Goal: Task Accomplishment & Management: Use online tool/utility

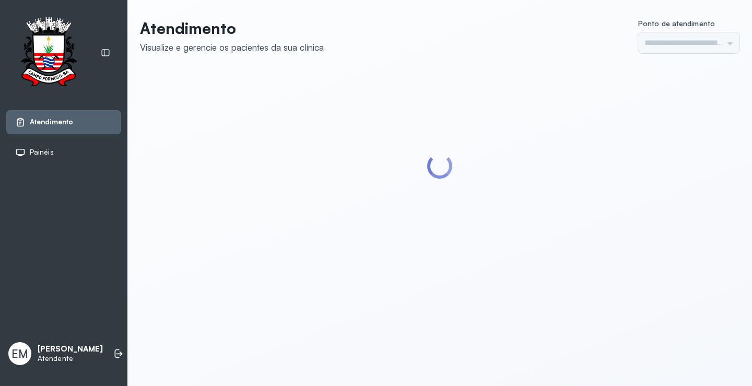
type input "*********"
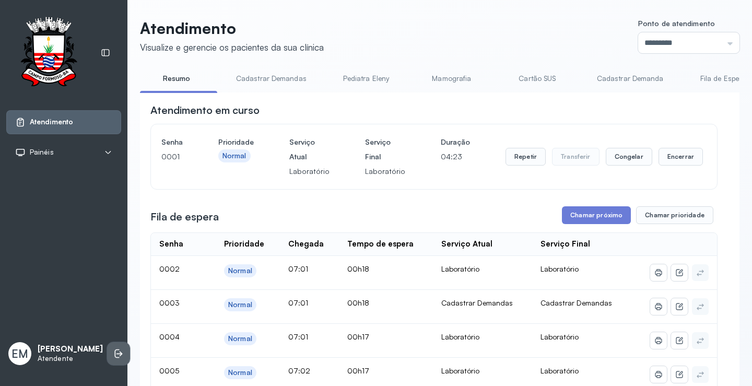
click at [107, 358] on li at bounding box center [118, 353] width 23 height 23
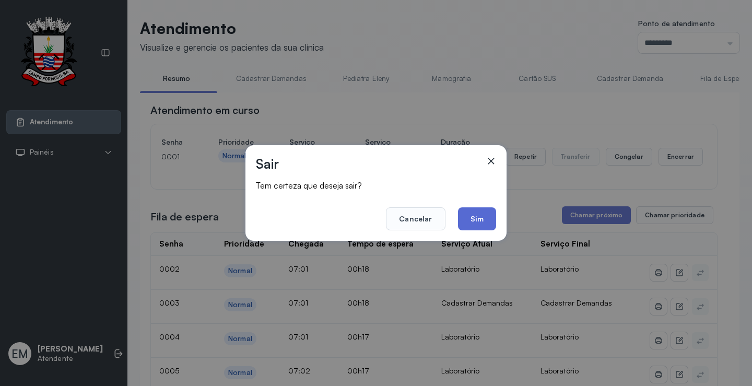
click at [472, 221] on button "Sim" at bounding box center [477, 218] width 38 height 23
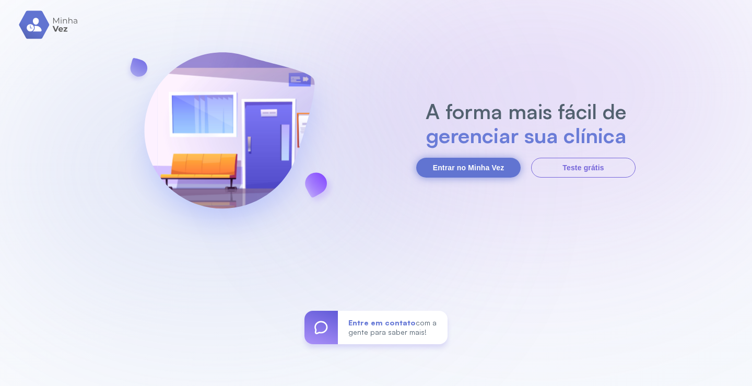
click at [472, 171] on button "Entrar no Minha Vez" at bounding box center [468, 168] width 104 height 20
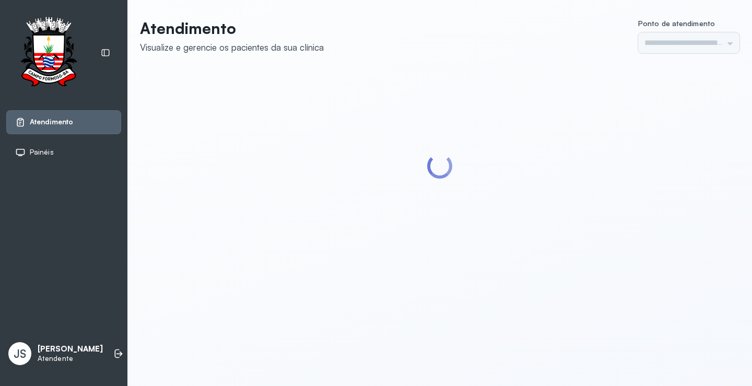
type input "*********"
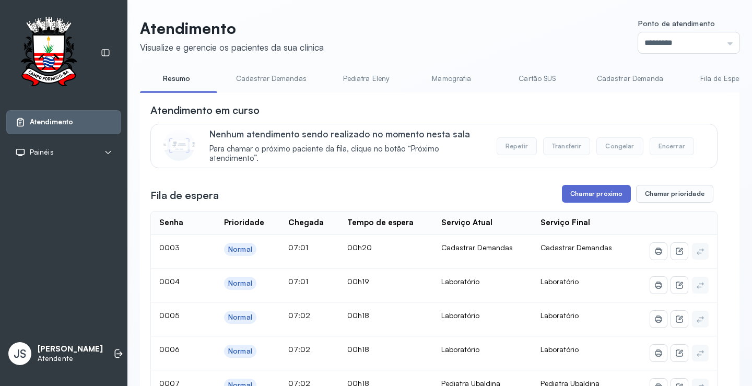
click at [586, 198] on button "Chamar próximo" at bounding box center [596, 194] width 69 height 18
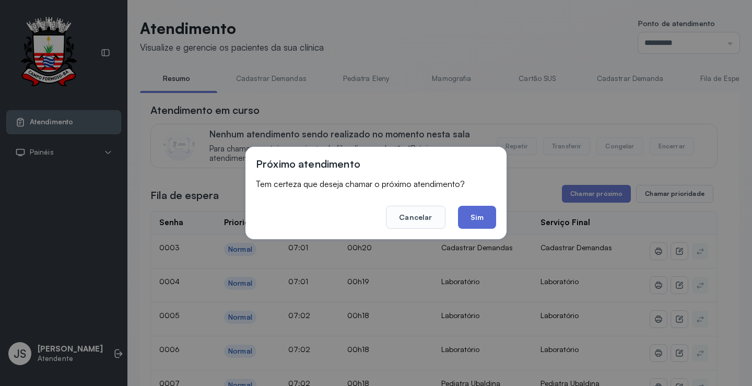
click at [488, 215] on button "Sim" at bounding box center [477, 217] width 38 height 23
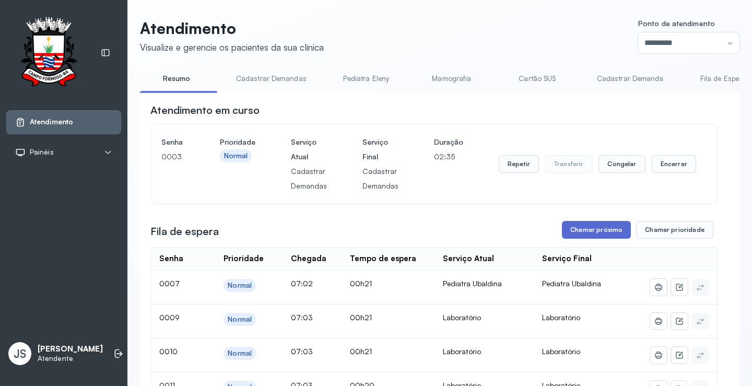
click at [592, 231] on button "Chamar próximo" at bounding box center [596, 230] width 69 height 18
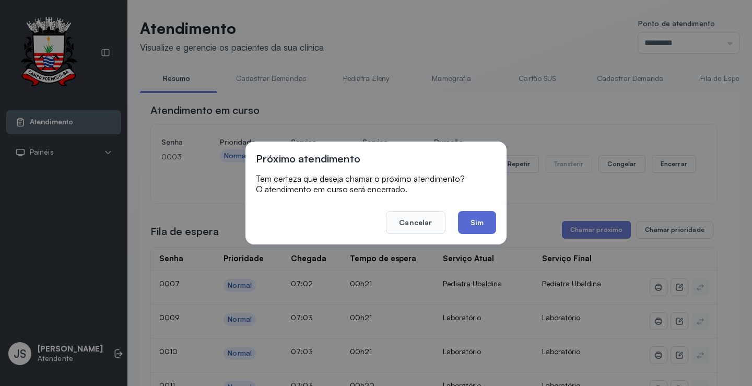
click at [472, 222] on button "Sim" at bounding box center [477, 222] width 38 height 23
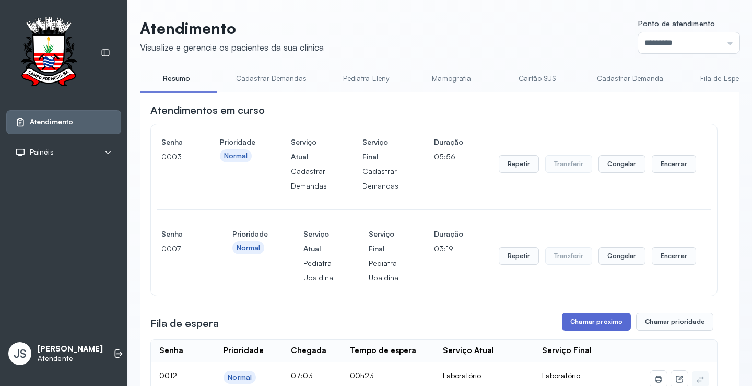
click at [594, 328] on button "Chamar próximo" at bounding box center [596, 322] width 69 height 18
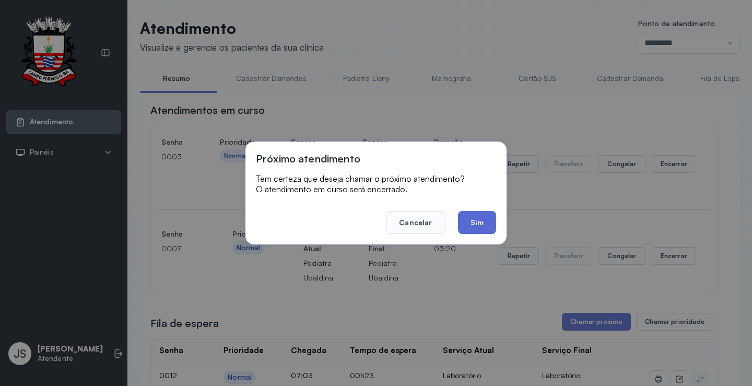
click at [478, 220] on button "Sim" at bounding box center [477, 222] width 38 height 23
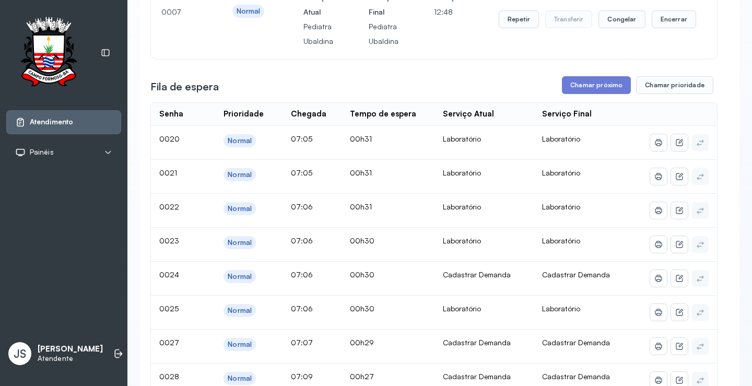
scroll to position [261, 0]
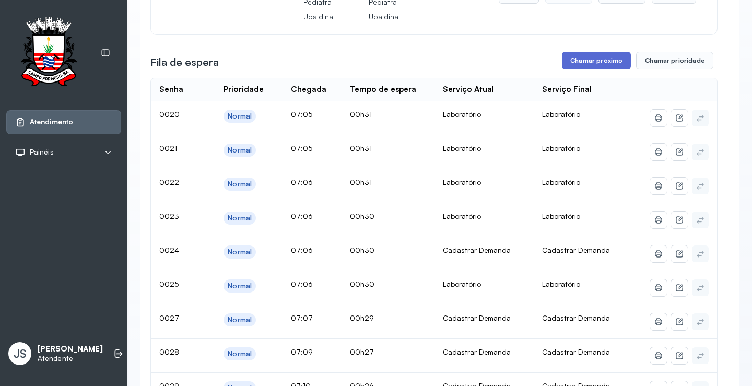
click at [596, 65] on button "Chamar próximo" at bounding box center [596, 61] width 69 height 18
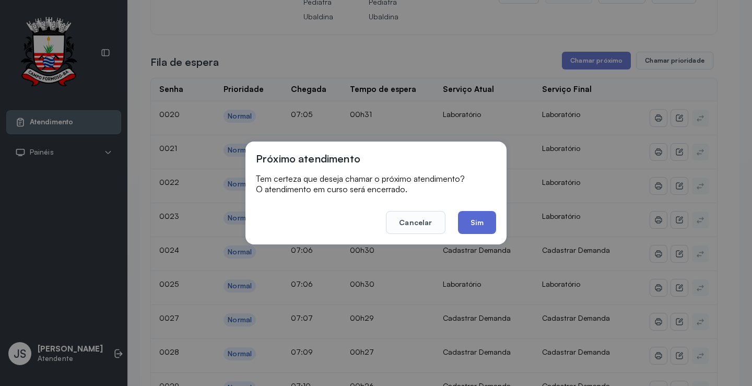
click at [486, 216] on button "Sim" at bounding box center [477, 222] width 38 height 23
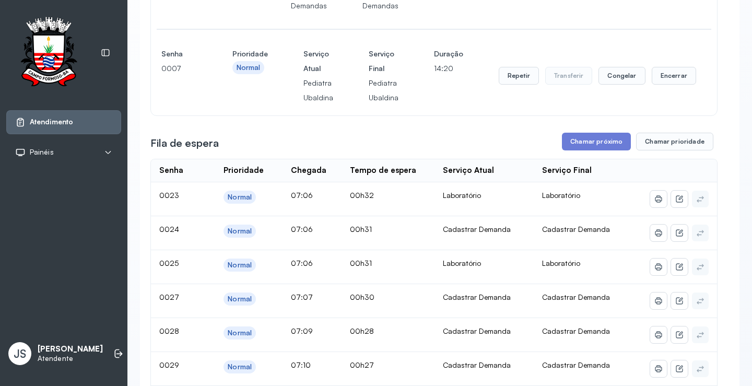
scroll to position [157, 0]
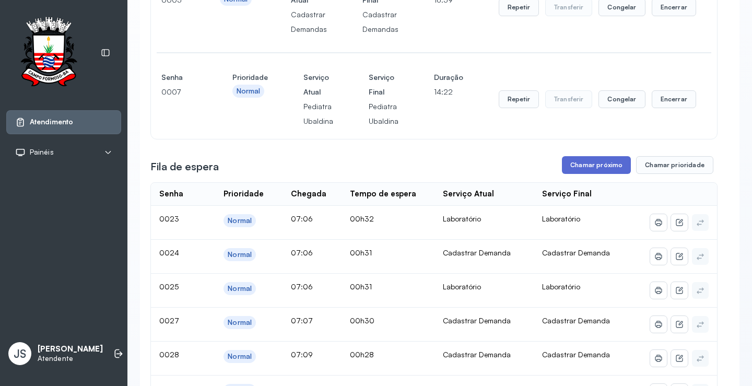
click at [587, 170] on button "Chamar próximo" at bounding box center [596, 165] width 69 height 18
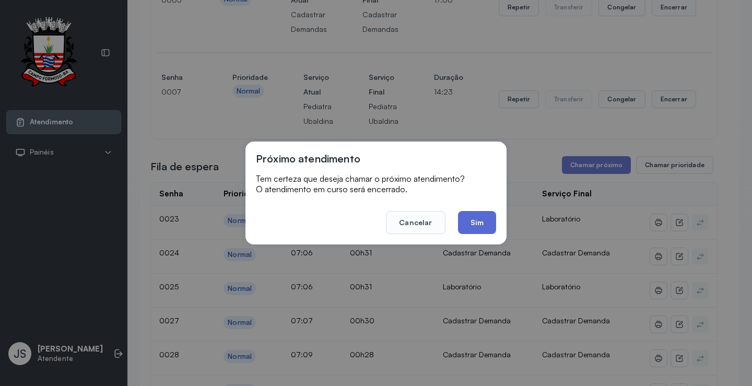
click at [479, 217] on button "Sim" at bounding box center [477, 222] width 38 height 23
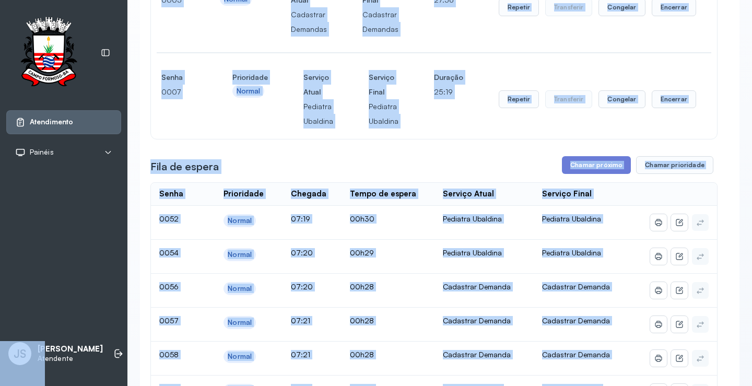
click at [593, 167] on button "Chamar próximo" at bounding box center [596, 165] width 69 height 18
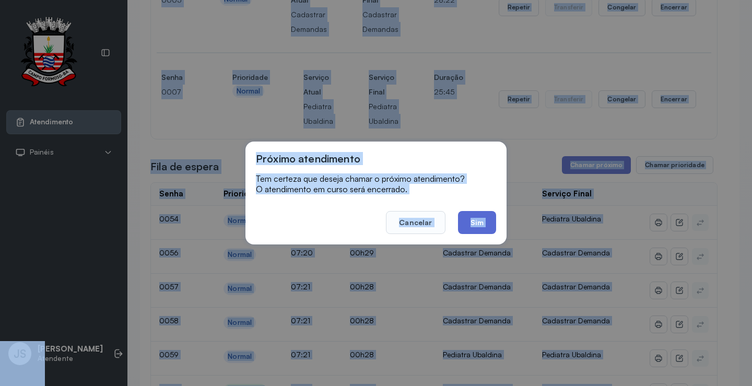
click at [484, 222] on button "Sim" at bounding box center [477, 222] width 38 height 23
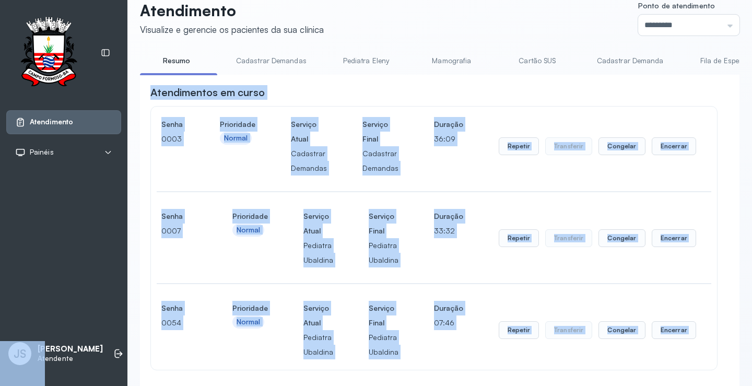
scroll to position [0, 0]
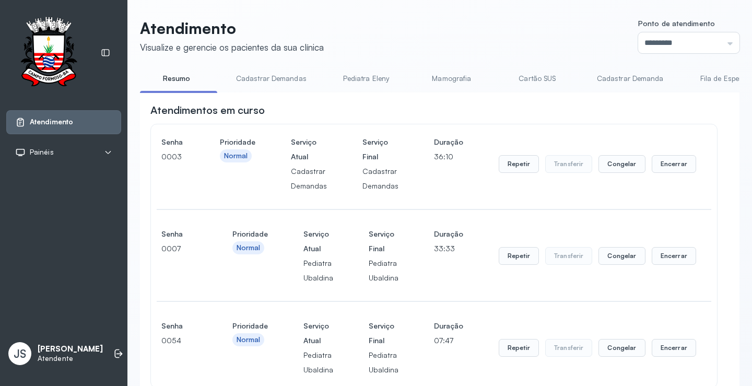
click at [490, 38] on header "Atendimento Visualize e gerencie os pacientes da sua clínica Ponto de atendimen…" at bounding box center [439, 36] width 599 height 34
click at [656, 164] on button "Encerrar" at bounding box center [674, 164] width 44 height 18
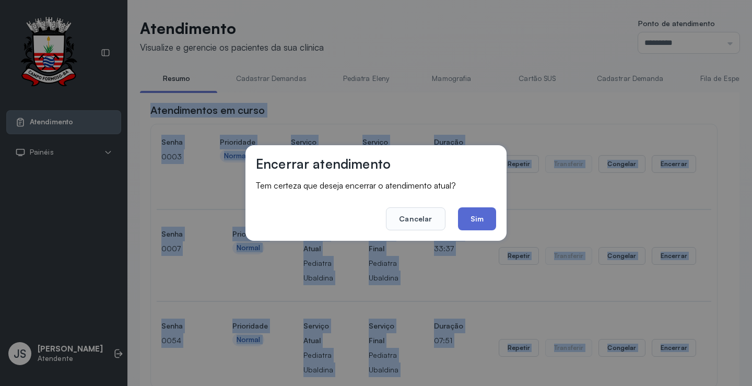
click at [482, 221] on button "Sim" at bounding box center [477, 218] width 38 height 23
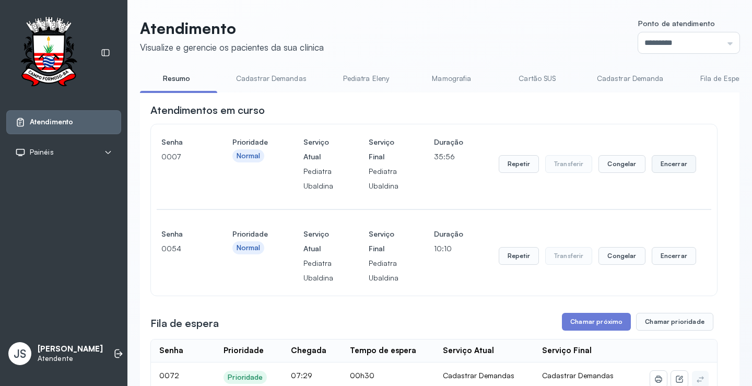
click at [670, 169] on button "Encerrar" at bounding box center [674, 164] width 44 height 18
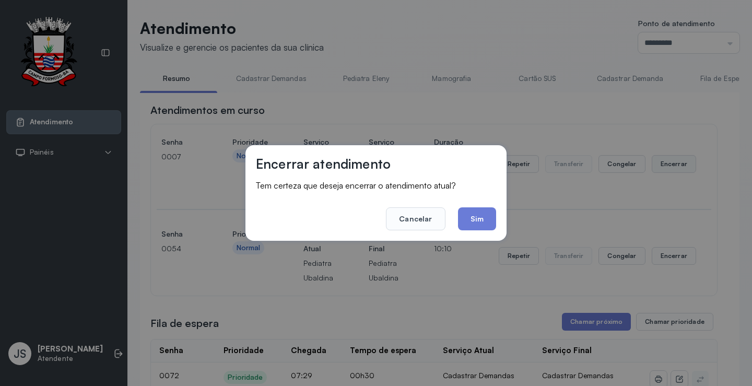
click at [670, 169] on div "Encerrar atendimento Tem certeza que deseja encerrar o atendimento atual? Cance…" at bounding box center [376, 193] width 752 height 386
click at [497, 223] on div "Encerrar atendimento Tem certeza que deseja encerrar o atendimento atual? Cance…" at bounding box center [375, 193] width 261 height 96
click at [469, 218] on button "Sim" at bounding box center [477, 218] width 38 height 23
click at [469, 218] on div "Senha [SECURITY_DATA] Prioridade Normal Serviço Atual Pediatra Ubaldina Serviço…" at bounding box center [433, 210] width 567 height 172
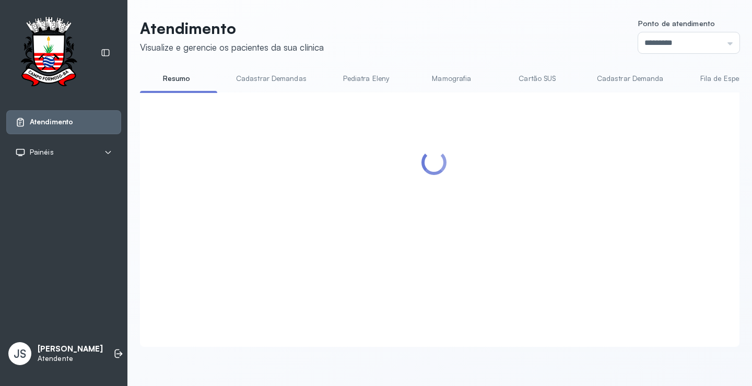
click at [596, 231] on div at bounding box center [433, 207] width 567 height 208
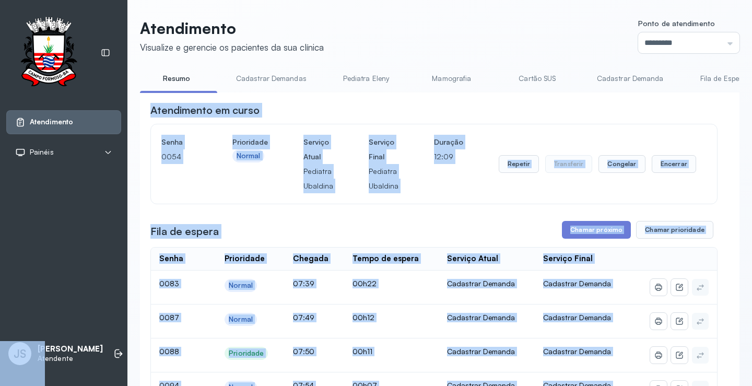
click at [545, 117] on div "Atendimento em curso" at bounding box center [433, 110] width 567 height 15
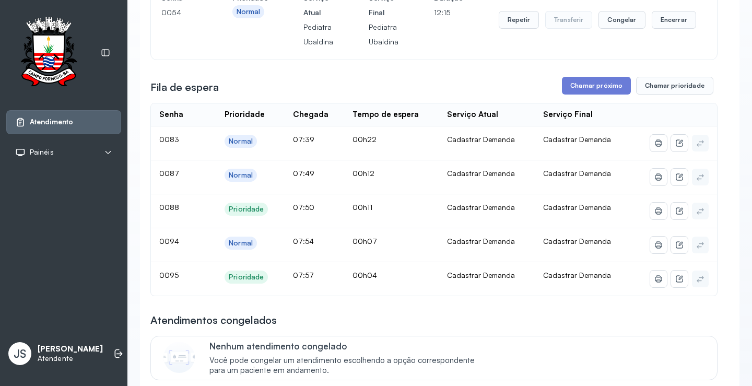
scroll to position [157, 0]
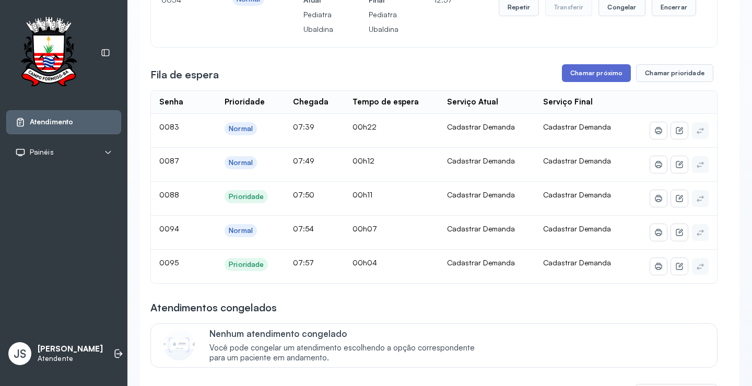
click at [584, 73] on button "Chamar próximo" at bounding box center [596, 73] width 69 height 18
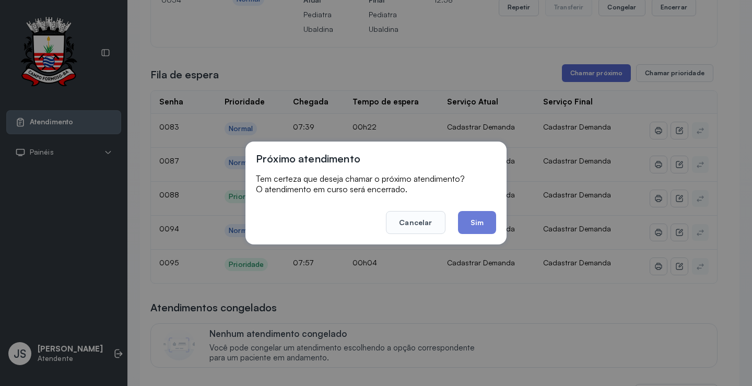
click at [584, 73] on div "Próximo atendimento Tem certeza que deseja chamar o próximo atendimento? O aten…" at bounding box center [376, 193] width 752 height 386
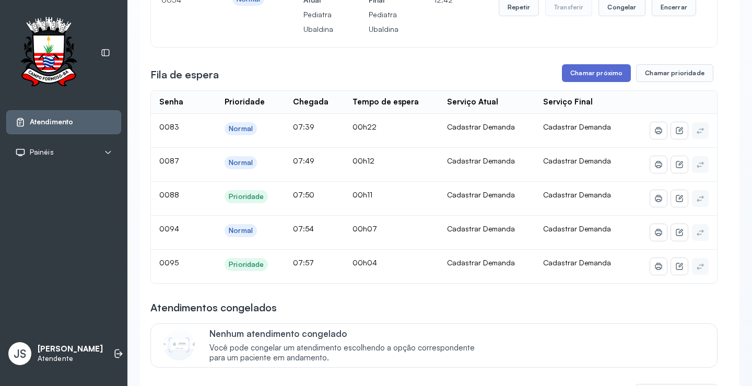
click at [588, 78] on button "Chamar próximo" at bounding box center [596, 73] width 69 height 18
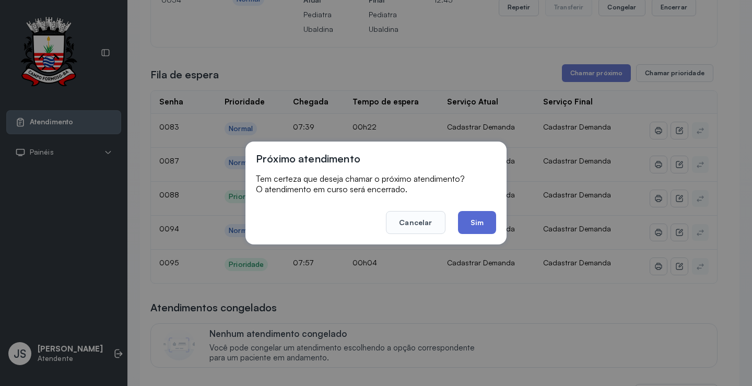
click at [485, 216] on button "Sim" at bounding box center [477, 222] width 38 height 23
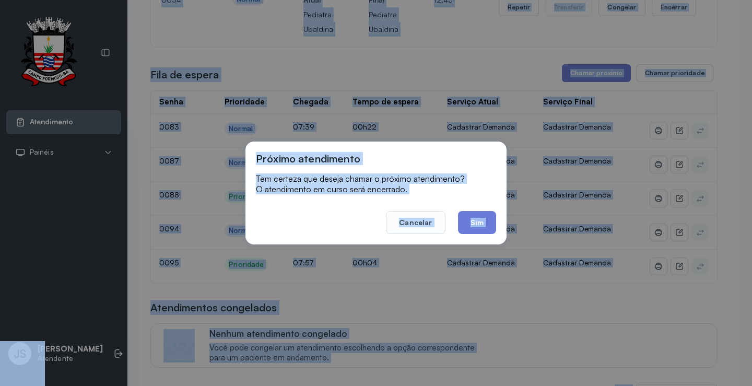
click at [485, 216] on div "**********" at bounding box center [433, 282] width 567 height 672
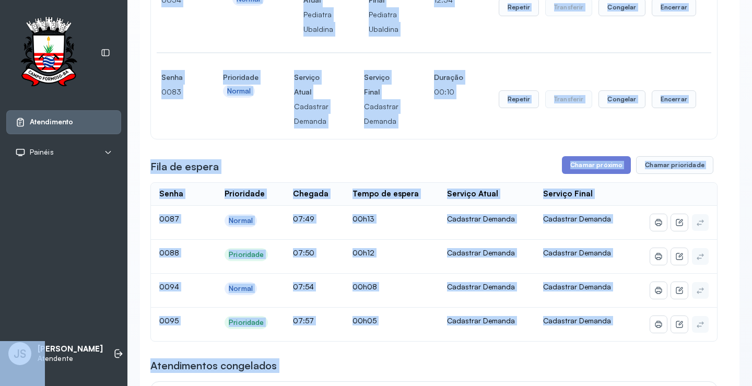
click at [473, 139] on div "Senha [SECURITY_DATA] Prioridade Normal Serviço Atual Cadastrar Demanda Serviço…" at bounding box center [434, 99] width 566 height 79
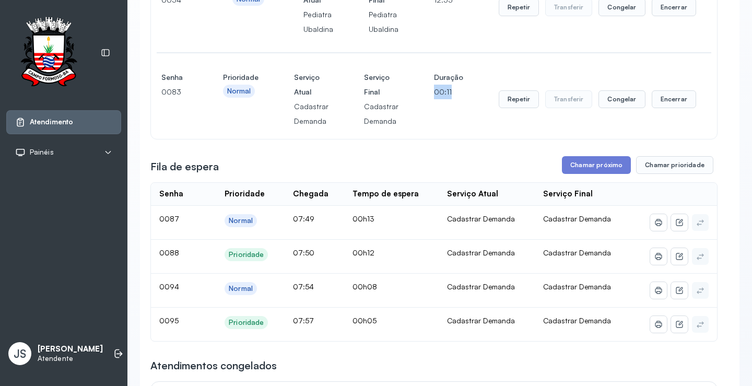
click at [473, 139] on div "Senha [SECURITY_DATA] Prioridade Normal Serviço Atual Cadastrar Demanda Serviço…" at bounding box center [434, 99] width 566 height 79
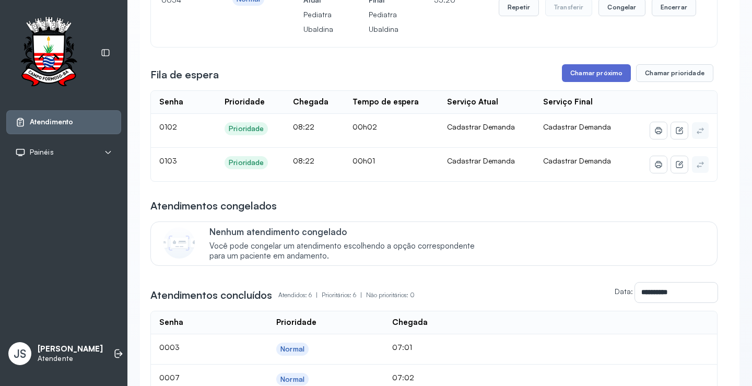
click at [592, 77] on button "Chamar próximo" at bounding box center [596, 73] width 69 height 18
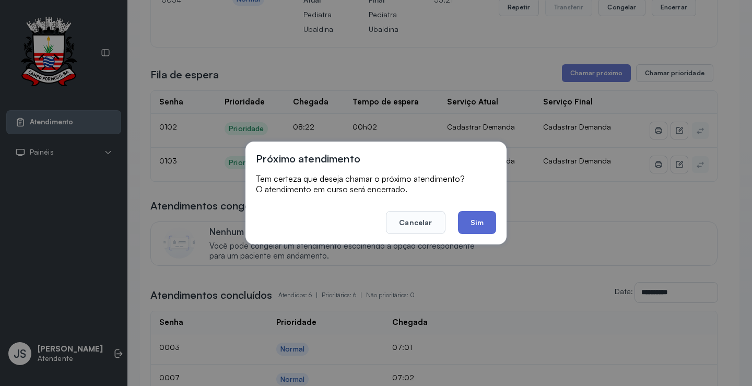
click at [478, 220] on button "Sim" at bounding box center [477, 222] width 38 height 23
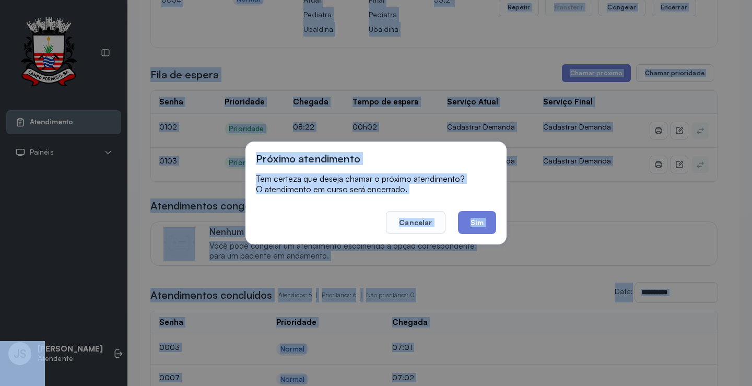
click at [478, 220] on div "**********" at bounding box center [433, 246] width 567 height 600
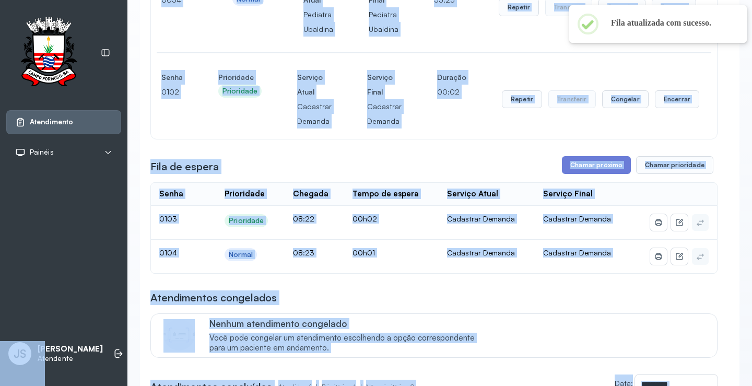
click at [677, 351] on div "Nenhum atendimento congelado Você pode congelar um atendimento escolhendo a opç…" at bounding box center [456, 335] width 495 height 35
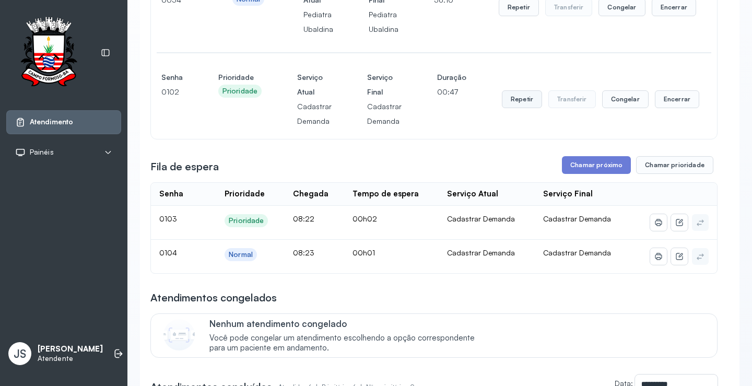
click at [521, 16] on button "Repetir" at bounding box center [519, 7] width 40 height 18
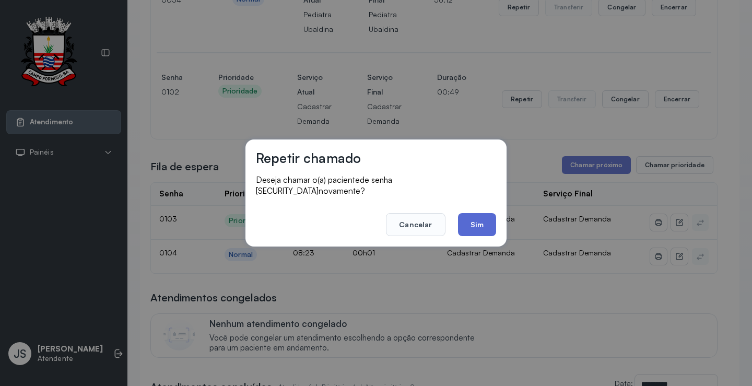
click at [477, 215] on button "Sim" at bounding box center [477, 224] width 38 height 23
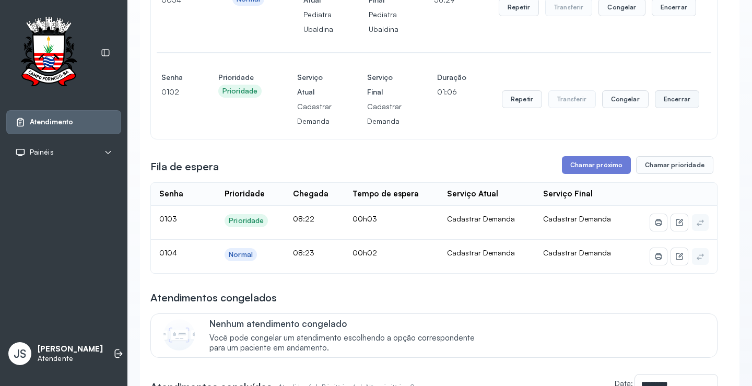
click at [664, 16] on button "Encerrar" at bounding box center [674, 7] width 44 height 18
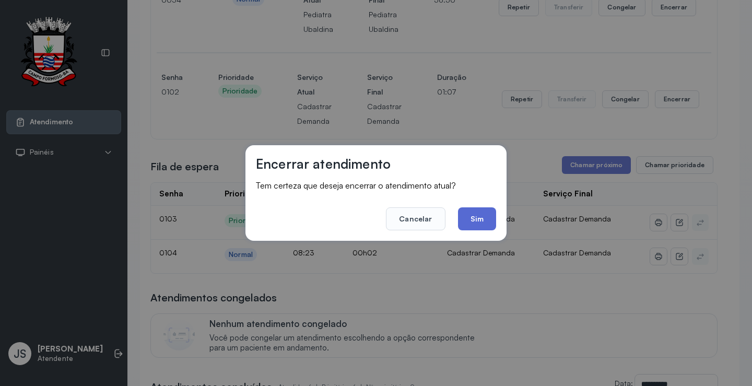
click at [475, 216] on button "Sim" at bounding box center [477, 218] width 38 height 23
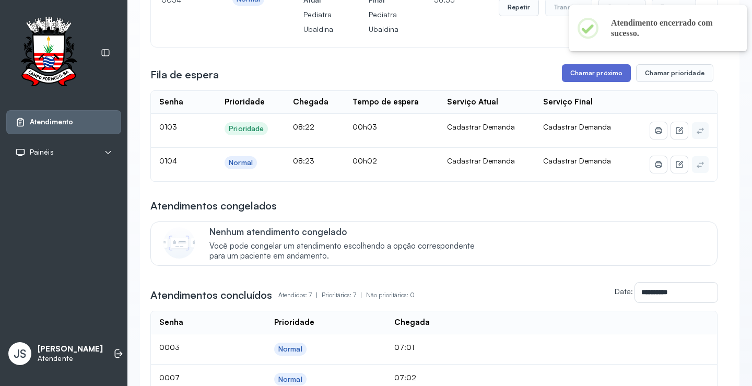
click at [595, 79] on button "Chamar próximo" at bounding box center [596, 73] width 69 height 18
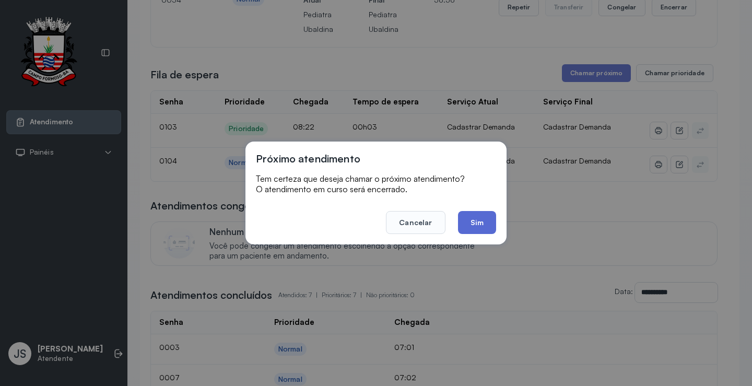
click at [480, 222] on button "Sim" at bounding box center [477, 222] width 38 height 23
